Goal: Information Seeking & Learning: Check status

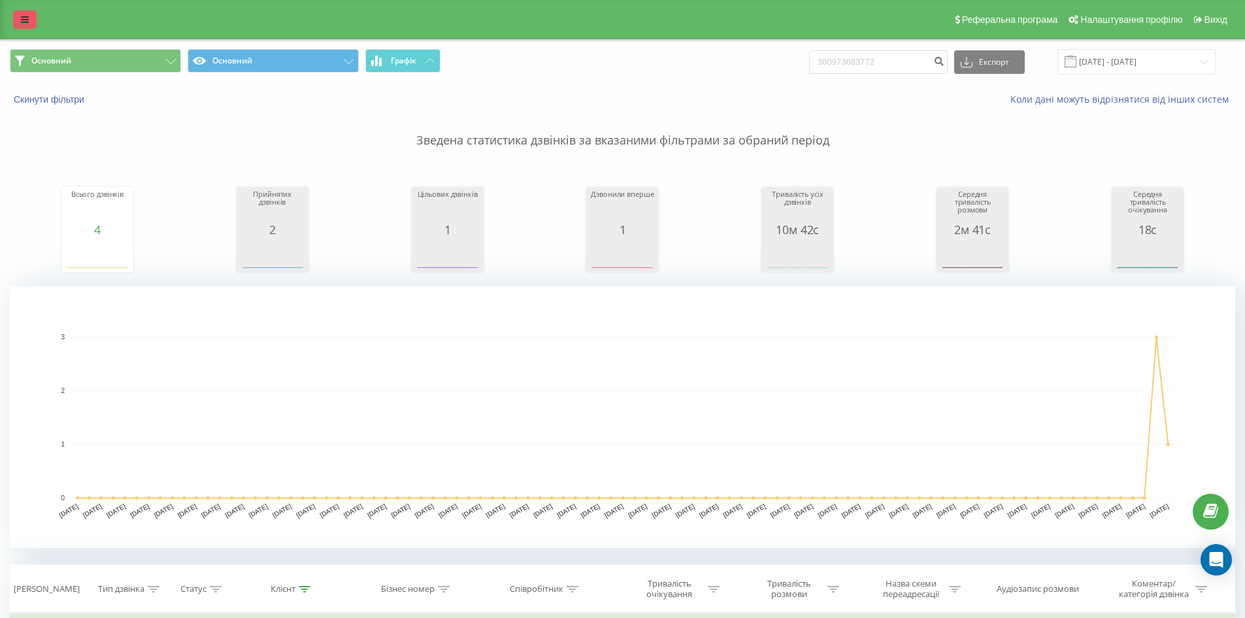
click at [24, 16] on icon at bounding box center [25, 19] width 8 height 9
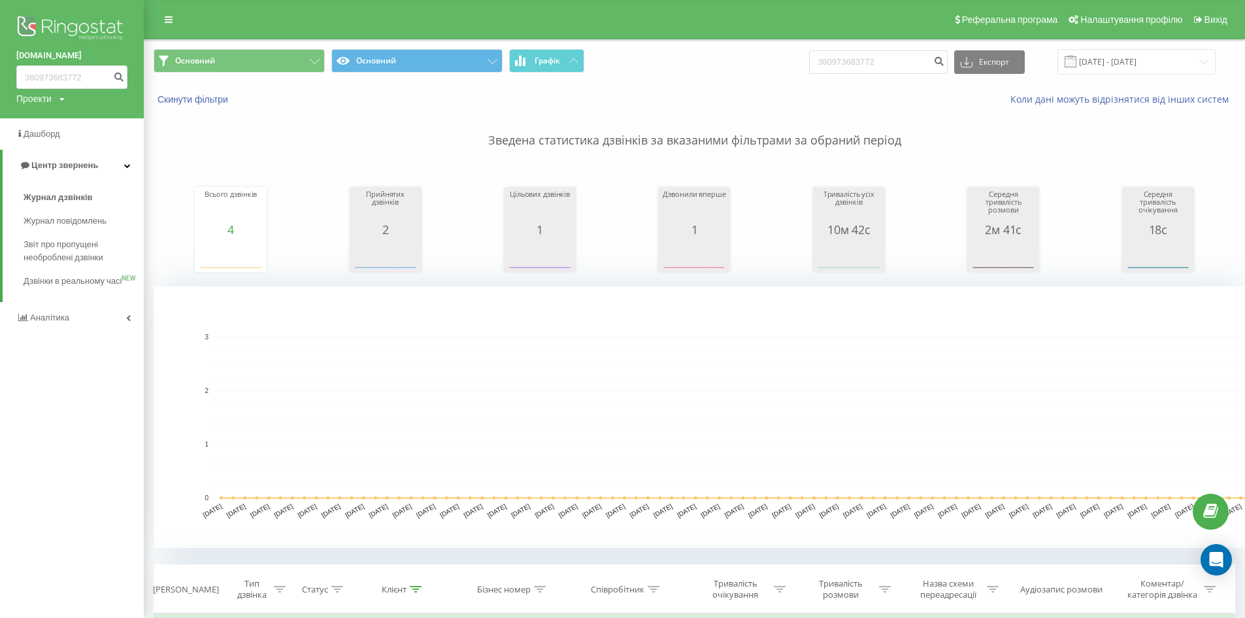
click at [66, 24] on img at bounding box center [71, 29] width 111 height 33
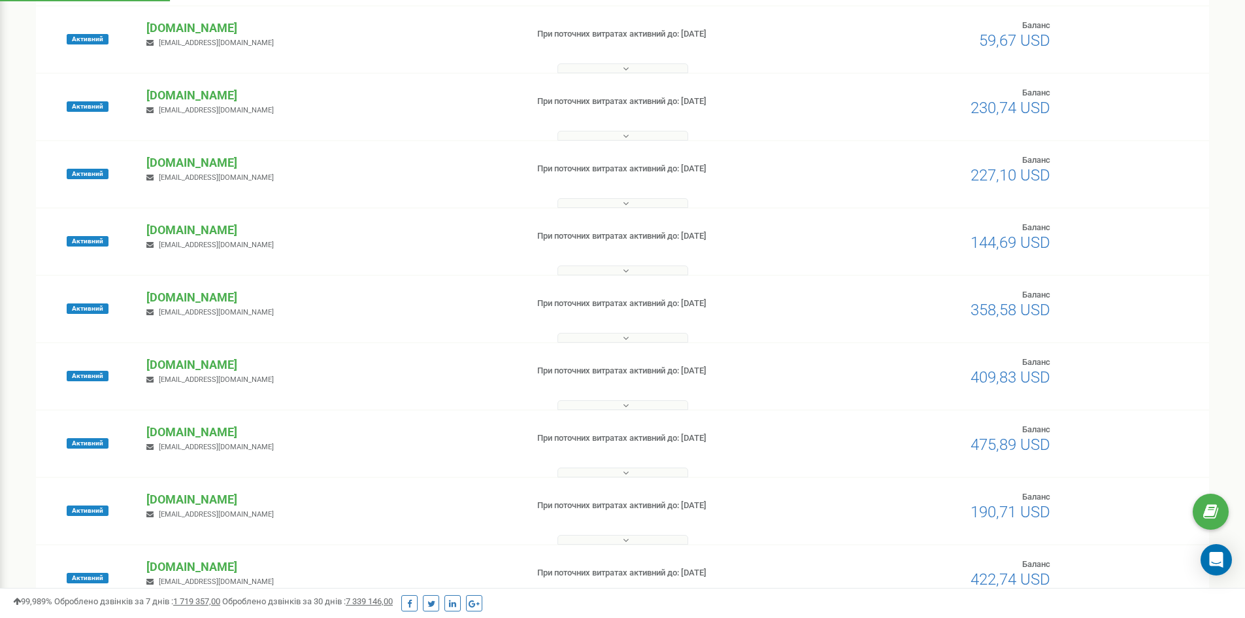
scroll to position [131, 0]
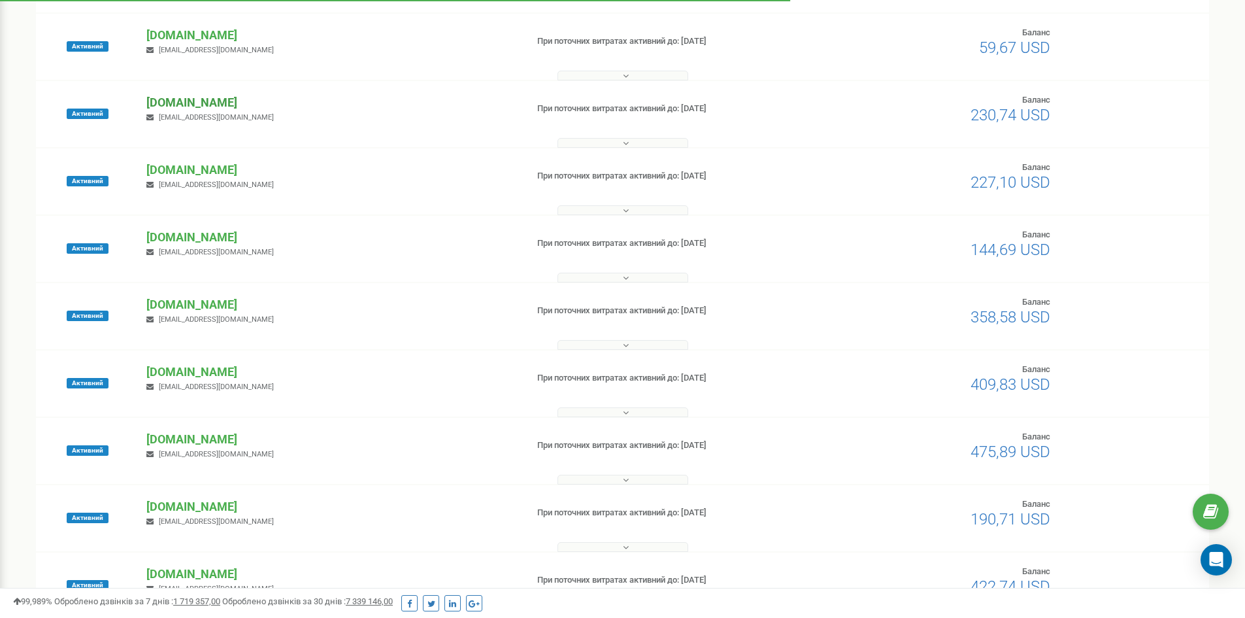
click at [194, 96] on p "[DOMAIN_NAME]" at bounding box center [330, 102] width 369 height 17
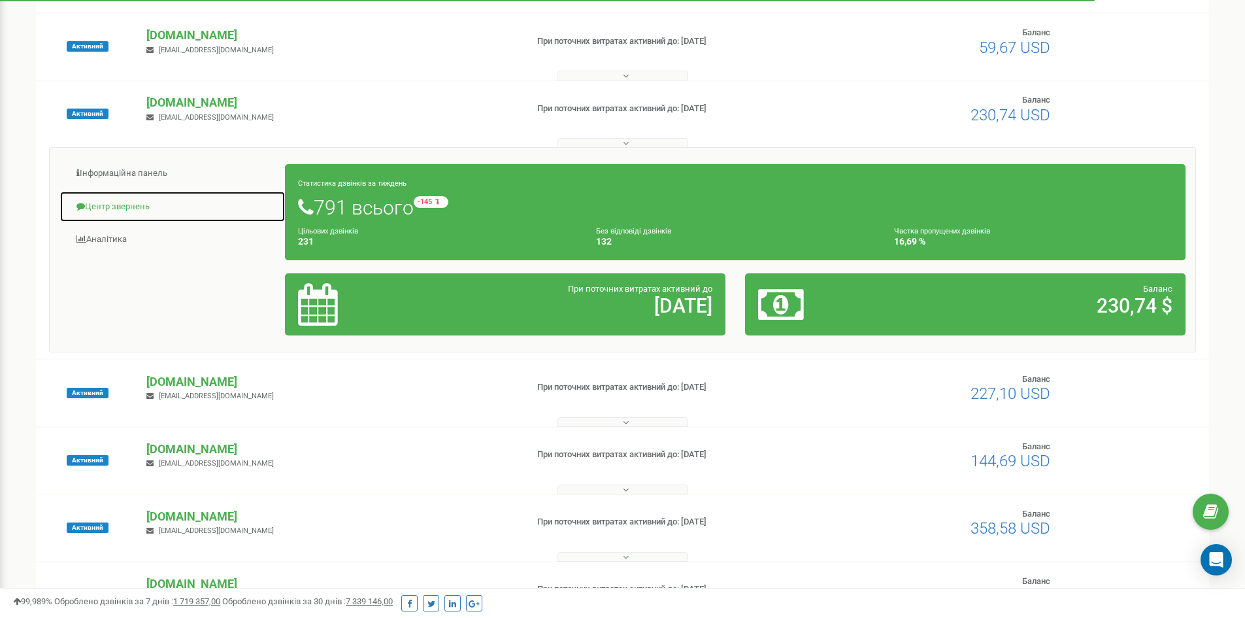
click at [133, 203] on link "Центр звернень" at bounding box center [172, 207] width 226 height 32
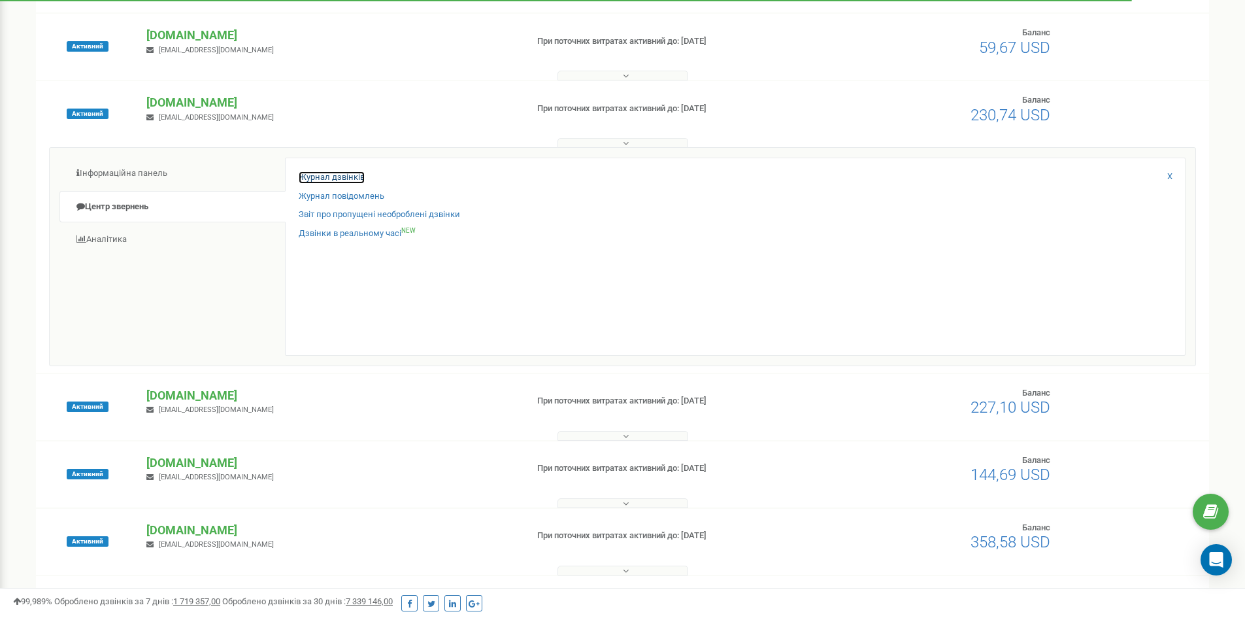
click at [306, 173] on link "Журнал дзвінків" at bounding box center [332, 177] width 66 height 12
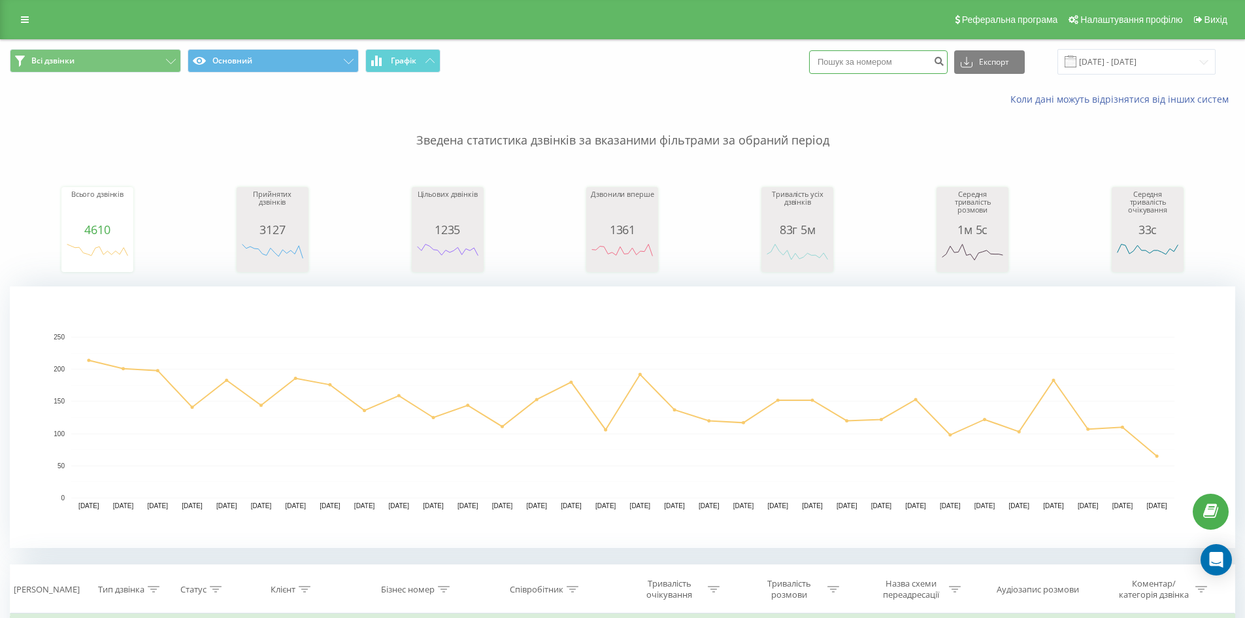
click at [873, 61] on input at bounding box center [878, 62] width 139 height 24
paste input "380(67)788-74-50"
click at [892, 60] on input "380(67)788-74-50" at bounding box center [878, 62] width 139 height 24
click at [878, 65] on input "380(67)788-7450" at bounding box center [878, 62] width 139 height 24
click at [860, 59] on input "380(67)7887450" at bounding box center [878, 62] width 139 height 24
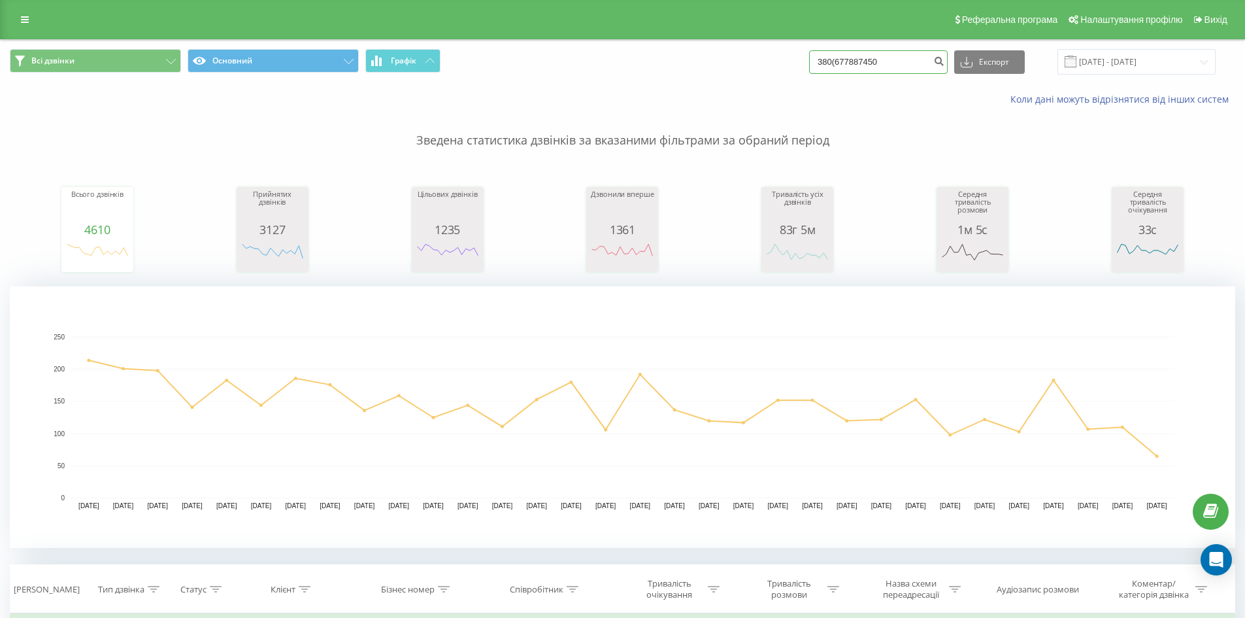
click at [849, 59] on input "380(677887450" at bounding box center [878, 62] width 139 height 24
type input "380677887450"
click at [945, 58] on icon "submit" at bounding box center [939, 60] width 11 height 8
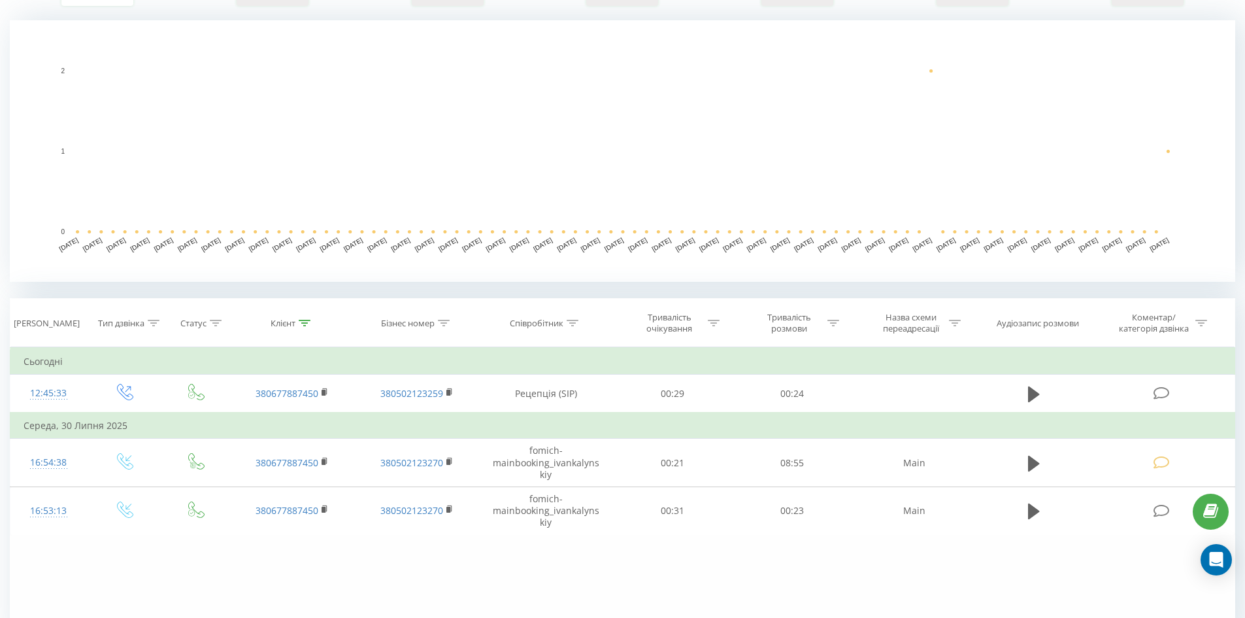
scroll to position [327, 0]
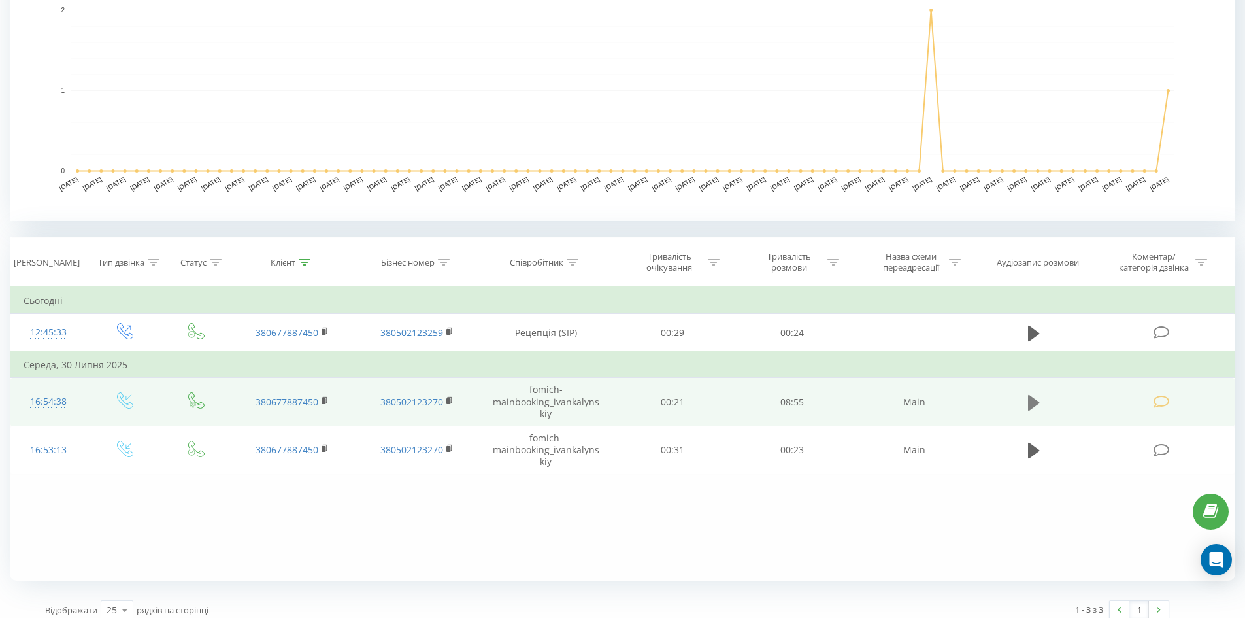
click at [1036, 405] on icon at bounding box center [1034, 403] width 12 height 16
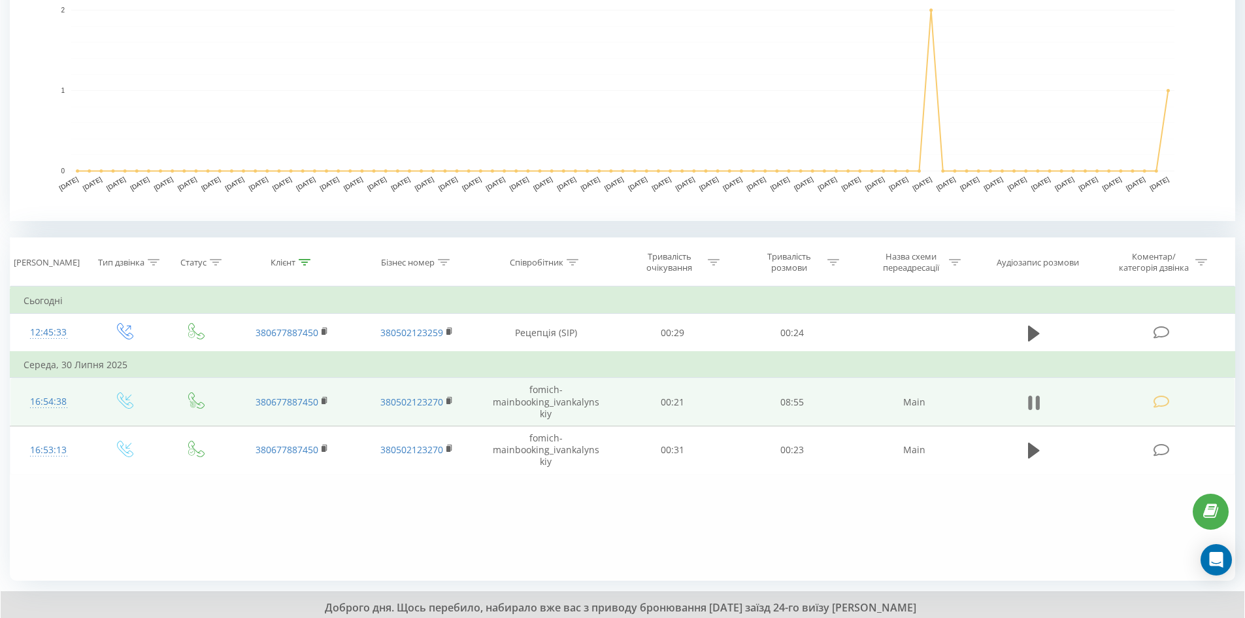
click at [1034, 400] on icon at bounding box center [1034, 403] width 12 height 18
click at [1034, 400] on icon at bounding box center [1034, 403] width 12 height 16
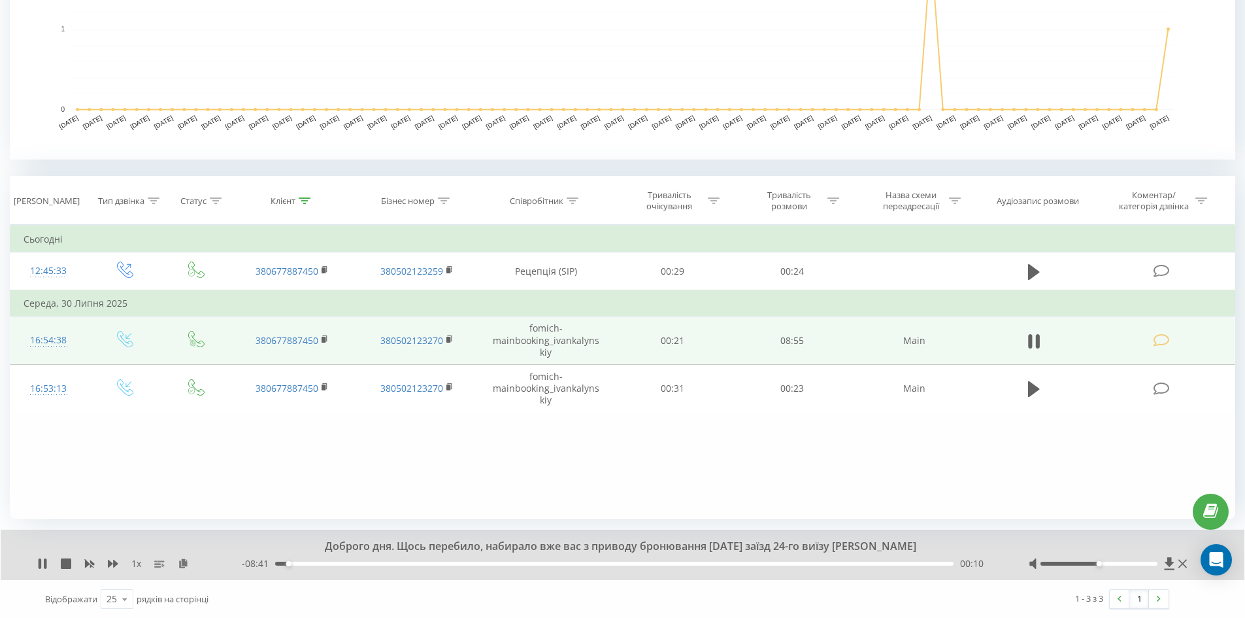
scroll to position [389, 0]
drag, startPoint x: 289, startPoint y: 562, endPoint x: 373, endPoint y: 566, distance: 84.4
click at [373, 566] on div "- 07:35 01:17 01:17" at bounding box center [619, 562] width 754 height 13
click at [381, 562] on div "01:23" at bounding box center [381, 562] width 5 height 5
click at [384, 560] on div "01:25" at bounding box center [384, 562] width 5 height 5
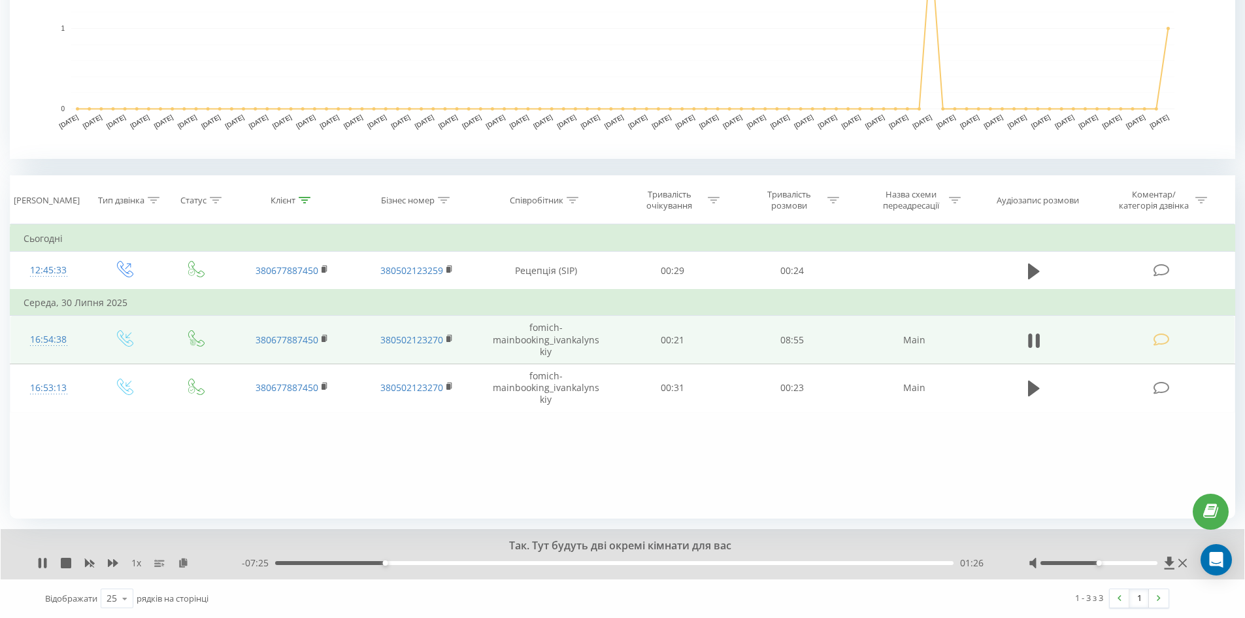
click at [392, 561] on div "01:26" at bounding box center [614, 563] width 679 height 4
click at [398, 562] on div "01:32" at bounding box center [614, 563] width 679 height 4
click at [402, 563] on div "01:39" at bounding box center [614, 563] width 679 height 4
click at [410, 564] on div "01:40" at bounding box center [614, 563] width 679 height 4
click at [417, 565] on div "- 07:05 01:46 01:46" at bounding box center [619, 562] width 754 height 13
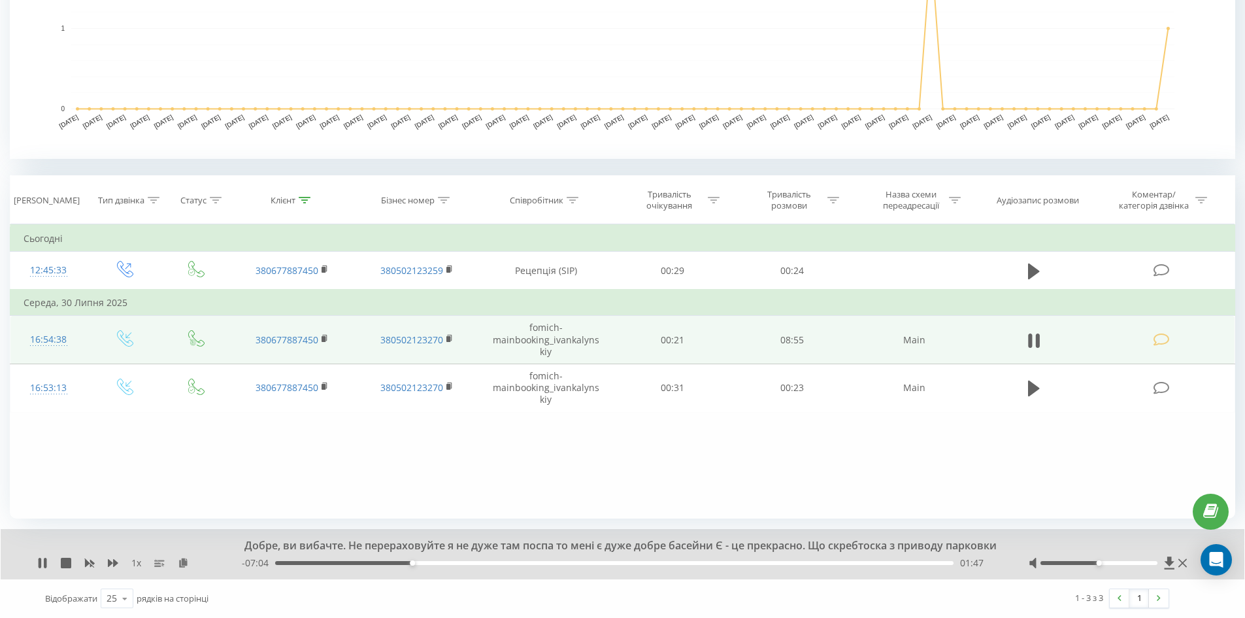
click at [419, 565] on div "- 07:04 01:47 01:47" at bounding box center [619, 562] width 754 height 13
click at [417, 562] on div "01:51" at bounding box center [614, 563] width 679 height 4
click at [423, 562] on div "01:52" at bounding box center [614, 563] width 679 height 4
click at [432, 562] on div "02:03" at bounding box center [614, 563] width 679 height 4
click at [435, 562] on div "02:05" at bounding box center [614, 563] width 679 height 4
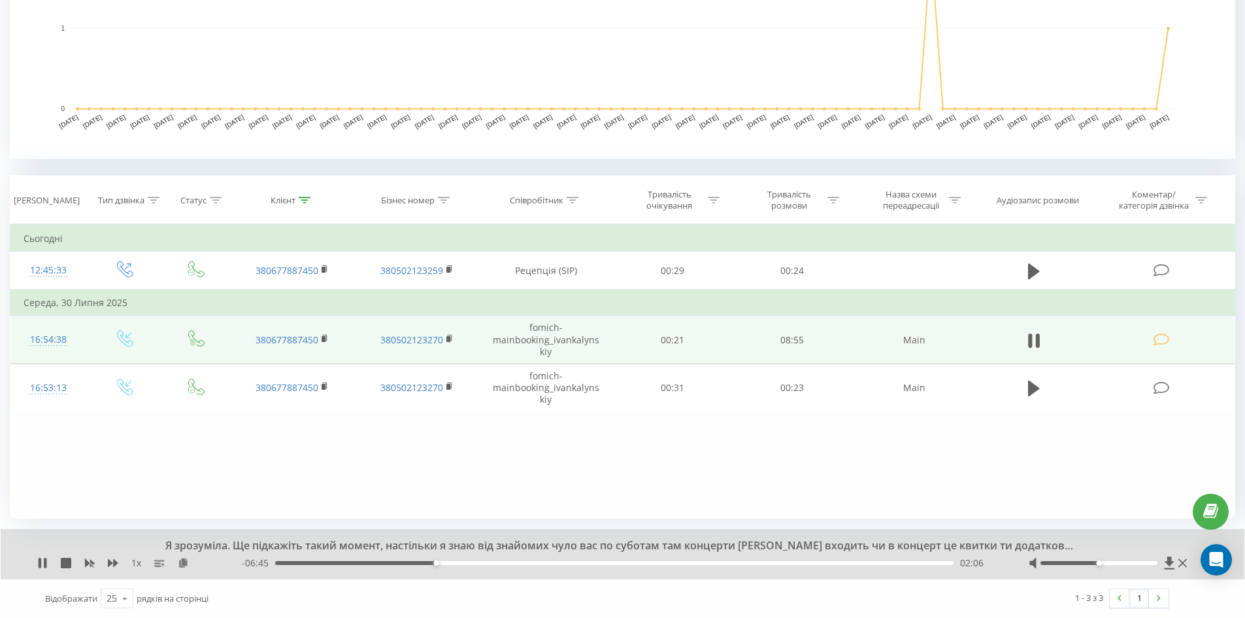
click at [445, 563] on div "02:06" at bounding box center [614, 563] width 679 height 4
click at [450, 564] on div "02:13" at bounding box center [614, 563] width 679 height 4
click at [456, 562] on div "02:22" at bounding box center [614, 563] width 679 height 4
click at [462, 563] on div "02:22" at bounding box center [614, 563] width 679 height 4
click at [476, 563] on div "02:37" at bounding box center [614, 563] width 679 height 4
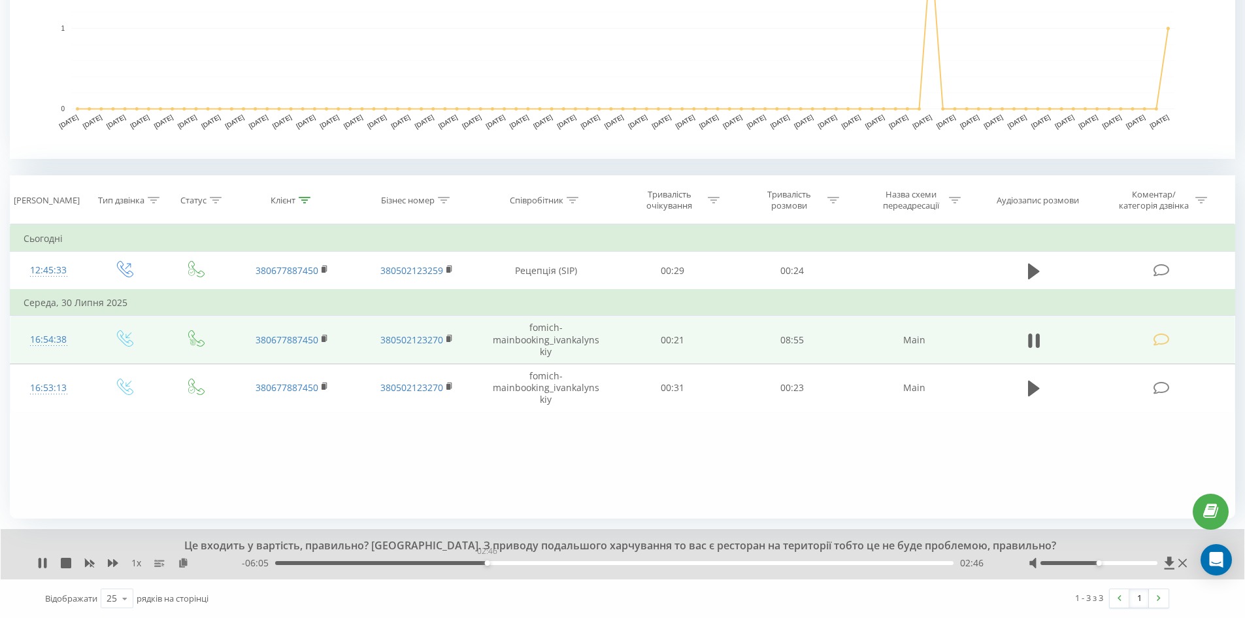
click at [487, 563] on div "02:46" at bounding box center [614, 563] width 679 height 4
click at [494, 561] on div "02:51" at bounding box center [614, 563] width 679 height 4
click at [507, 564] on div "02:52" at bounding box center [614, 563] width 679 height 4
click at [518, 561] on div "03:03" at bounding box center [614, 563] width 679 height 4
click at [539, 565] on div "- 05:39 03:12 03:12" at bounding box center [619, 562] width 754 height 13
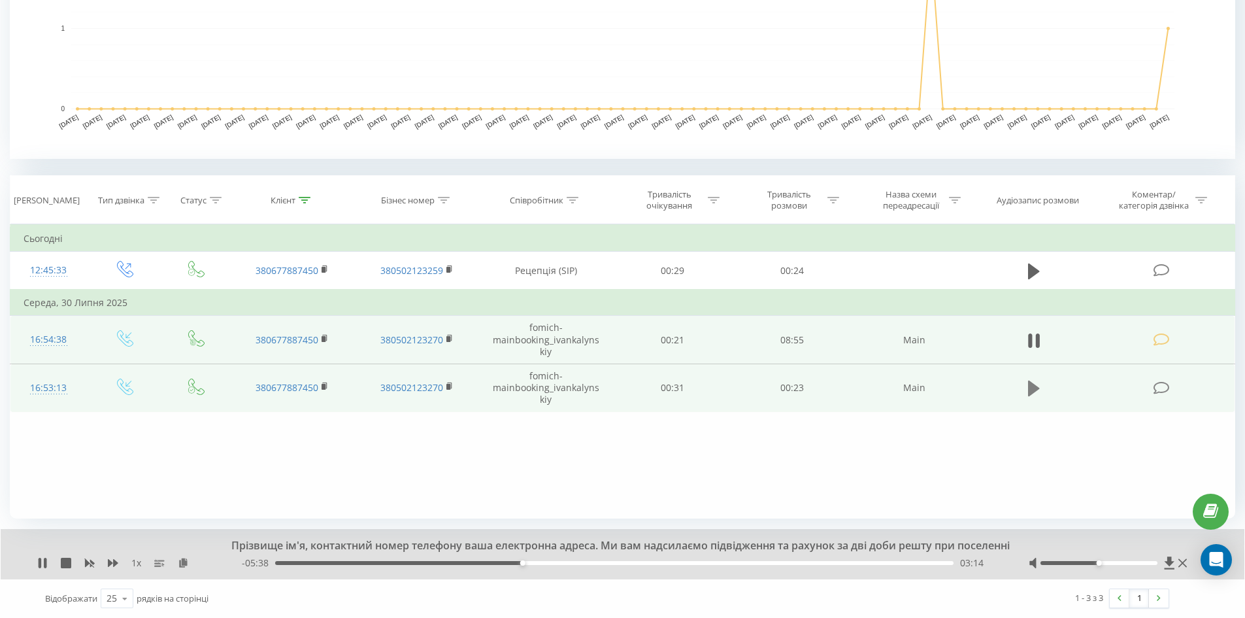
click at [1032, 388] on icon at bounding box center [1034, 389] width 12 height 16
drag, startPoint x: 305, startPoint y: 562, endPoint x: 522, endPoint y: 583, distance: 217.5
click at [522, 583] on div "Доброго дня. Щось перебило, набирало вже вас з приводу бронювання 19 серпня заї…" at bounding box center [623, 573] width 1226 height 88
drag, startPoint x: 569, startPoint y: 562, endPoint x: 592, endPoint y: 561, distance: 23.5
click at [577, 562] on div "00:09" at bounding box center [614, 563] width 679 height 4
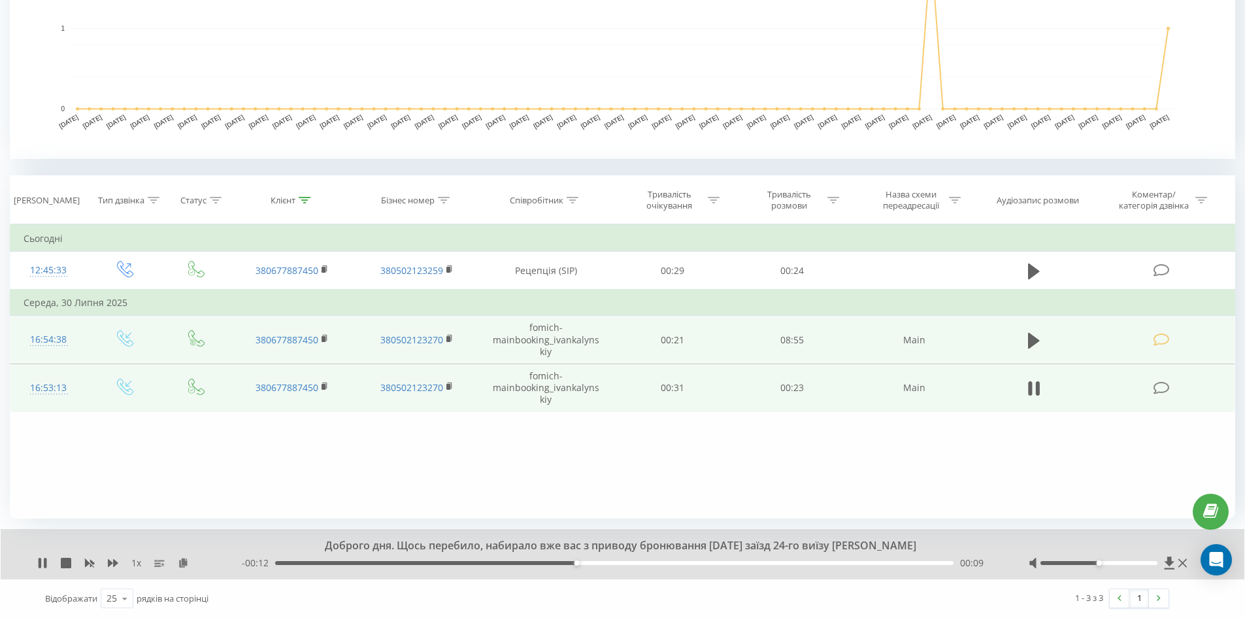
click at [592, 561] on div "00:09" at bounding box center [614, 563] width 679 height 4
click at [611, 561] on div "00:10" at bounding box center [614, 563] width 679 height 4
drag, startPoint x: 655, startPoint y: 564, endPoint x: 676, endPoint y: 562, distance: 21.1
click at [656, 564] on div "00:12" at bounding box center [614, 563] width 679 height 4
click at [676, 562] on div "00:12" at bounding box center [614, 563] width 679 height 4
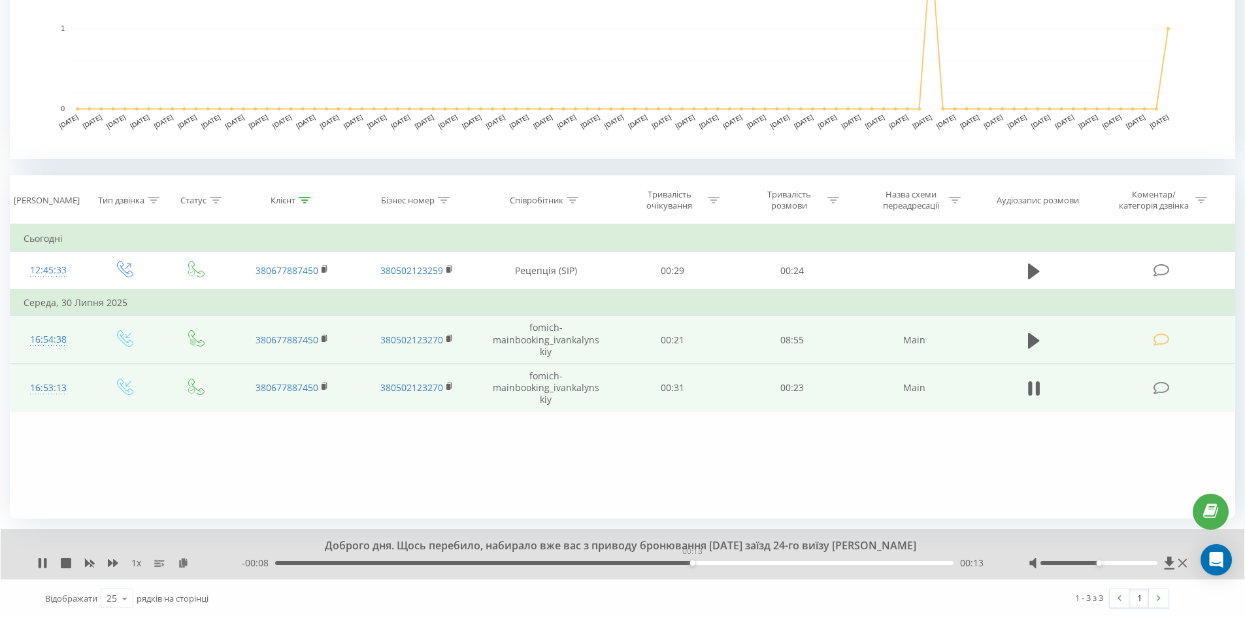
click at [692, 562] on div "00:13" at bounding box center [614, 563] width 679 height 4
click at [715, 562] on div "00:13" at bounding box center [614, 563] width 679 height 4
click at [734, 562] on div "00:14" at bounding box center [614, 563] width 679 height 4
click at [745, 561] on div "00:14" at bounding box center [614, 563] width 679 height 4
click at [768, 559] on div "- 00:06 00:15 00:15" at bounding box center [619, 562] width 754 height 13
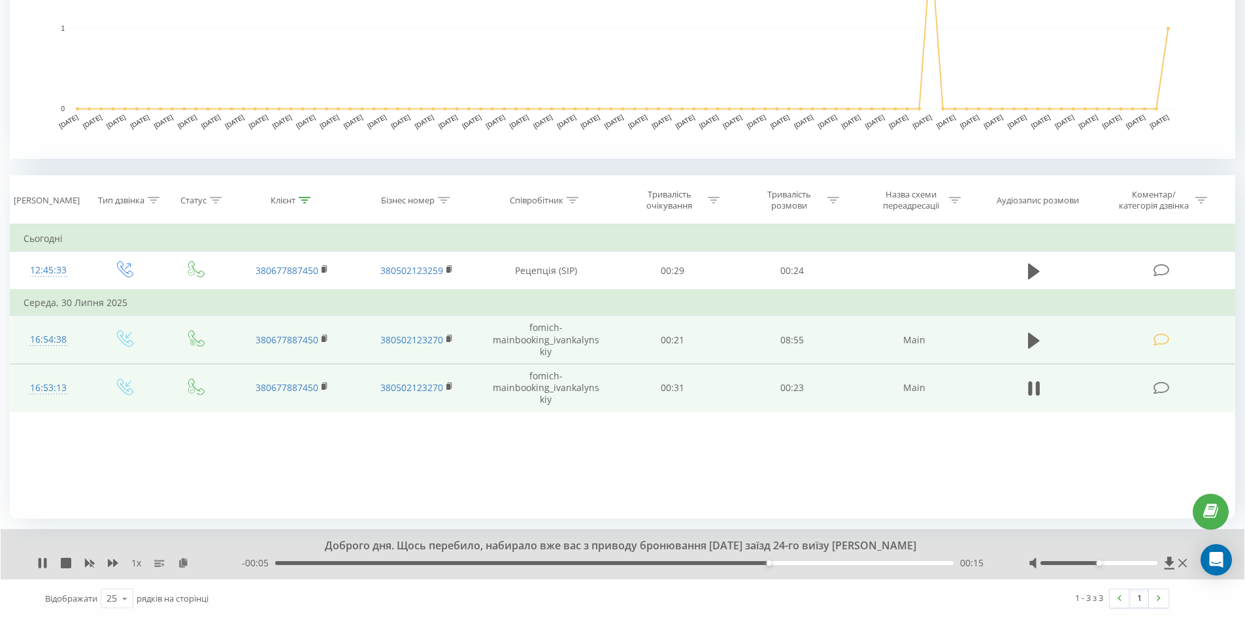
click at [786, 567] on div "- 00:05 00:15 00:15" at bounding box center [619, 562] width 754 height 13
click at [793, 563] on div "00:16" at bounding box center [614, 563] width 679 height 4
click at [809, 561] on div "00:17" at bounding box center [809, 562] width 5 height 5
